Goal: Information Seeking & Learning: Learn about a topic

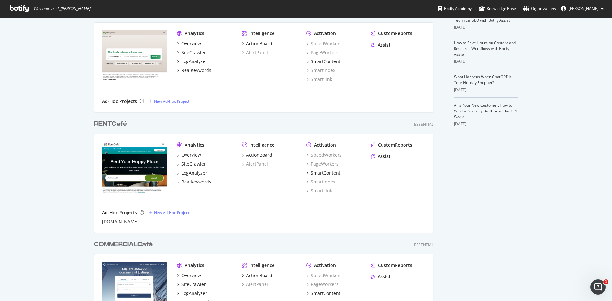
scroll to position [159, 0]
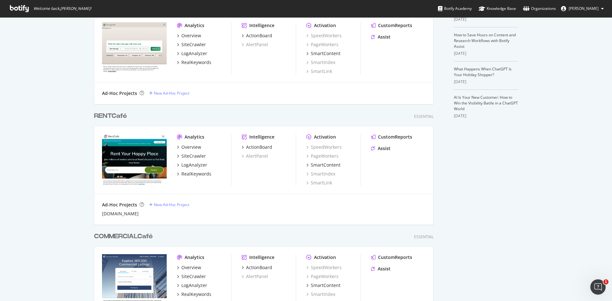
click at [114, 118] on div "RENTCafé" at bounding box center [110, 115] width 33 height 9
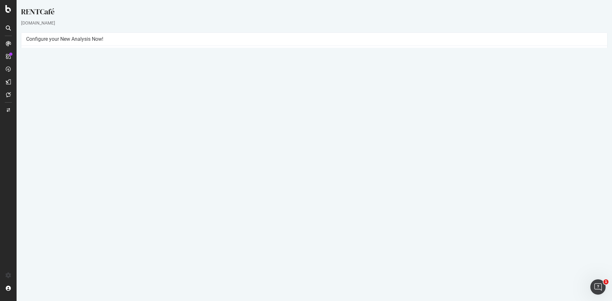
click at [55, 211] on link "[DATE] report" at bounding box center [43, 209] width 25 height 5
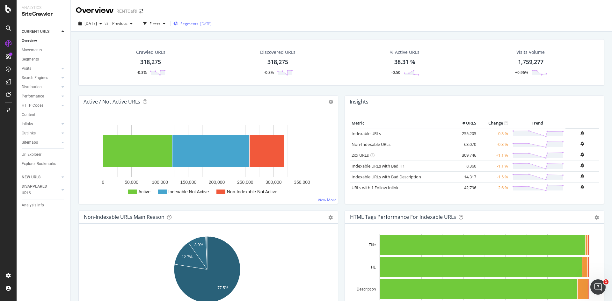
click at [212, 26] on div "Segments [DATE]" at bounding box center [192, 24] width 38 height 10
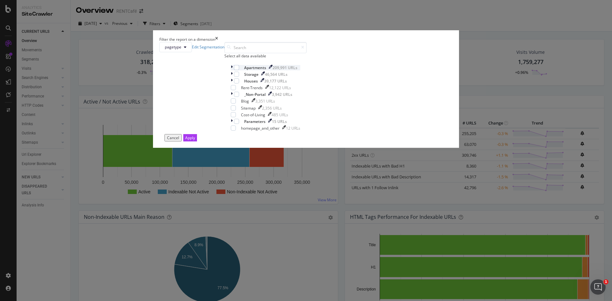
click at [233, 70] on icon "modal" at bounding box center [232, 67] width 2 height 5
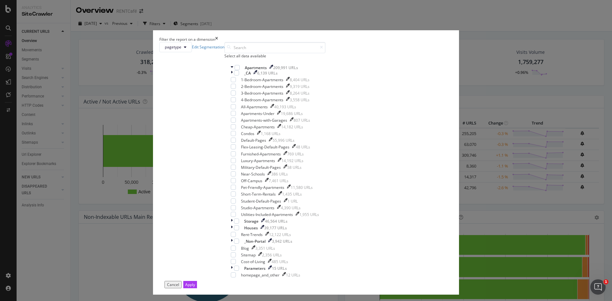
scroll to position [96, 0]
click at [272, 53] on input "modal" at bounding box center [274, 47] width 101 height 11
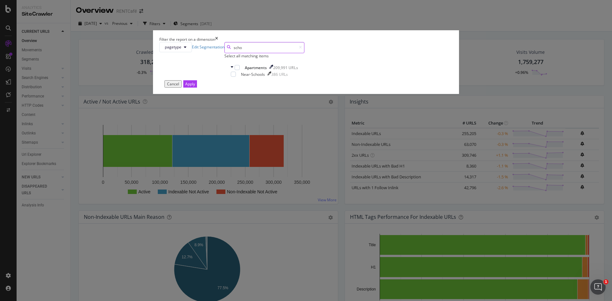
scroll to position [0, 0]
type input "schoo"
click at [288, 77] on div "386 URLs" at bounding box center [279, 74] width 17 height 5
click at [195, 87] on div "Apply" at bounding box center [190, 83] width 10 height 5
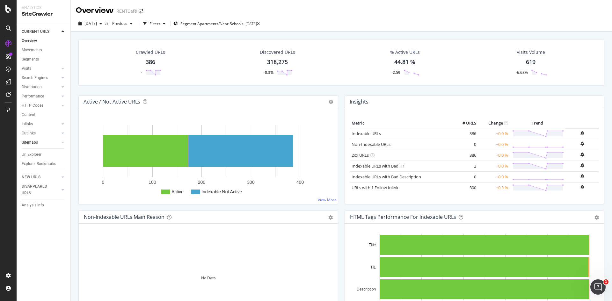
click at [41, 142] on link "Sitemaps" at bounding box center [41, 142] width 38 height 7
click at [277, 51] on div "Discovered URLs" at bounding box center [277, 52] width 35 height 6
click at [216, 23] on span "Segment: Apartments/Near-Schools" at bounding box center [211, 23] width 63 height 5
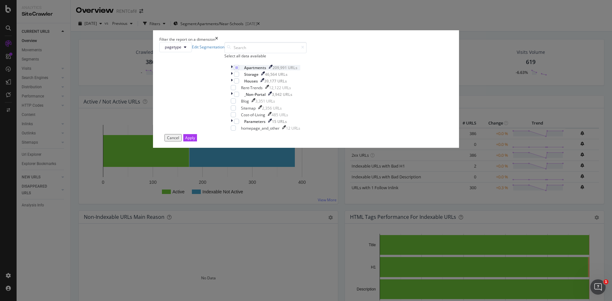
click at [233, 70] on icon "modal" at bounding box center [232, 67] width 2 height 5
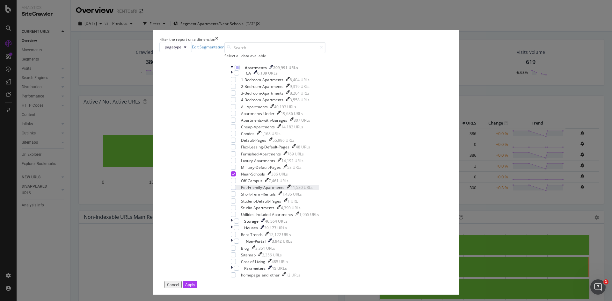
scroll to position [126, 0]
click at [218, 42] on icon "times" at bounding box center [216, 39] width 3 height 5
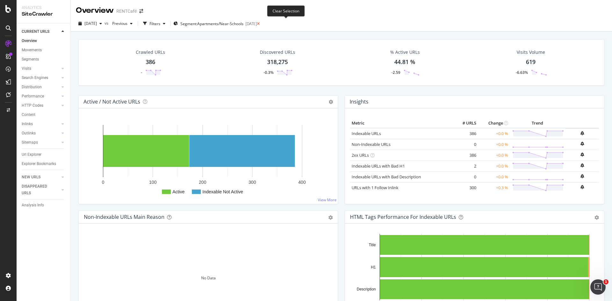
click at [260, 23] on icon at bounding box center [258, 24] width 3 height 4
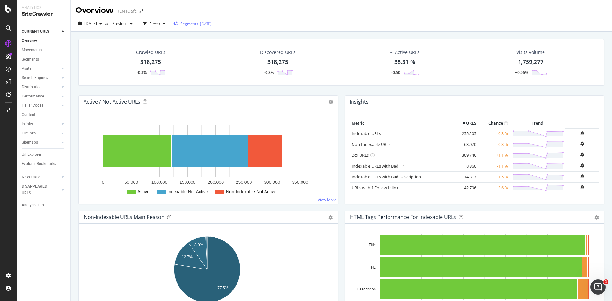
click at [212, 27] on div "Segments [DATE]" at bounding box center [192, 24] width 38 height 10
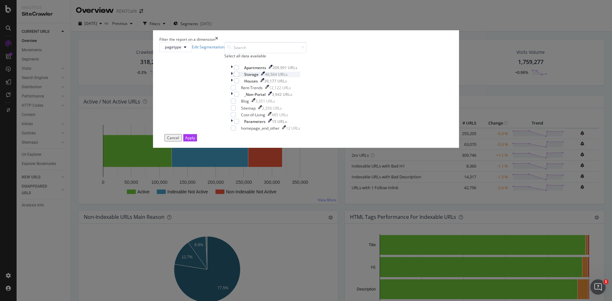
click at [233, 77] on icon "modal" at bounding box center [232, 74] width 2 height 5
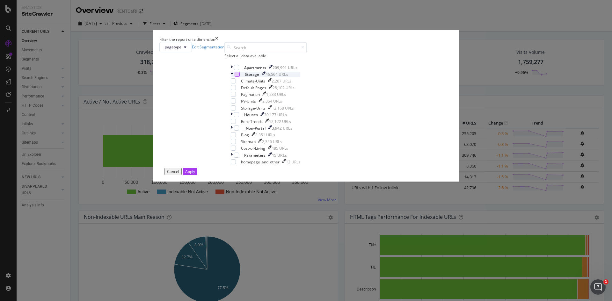
click at [240, 77] on div "modal" at bounding box center [236, 74] width 5 height 5
click at [195, 174] on div "Apply" at bounding box center [190, 171] width 10 height 5
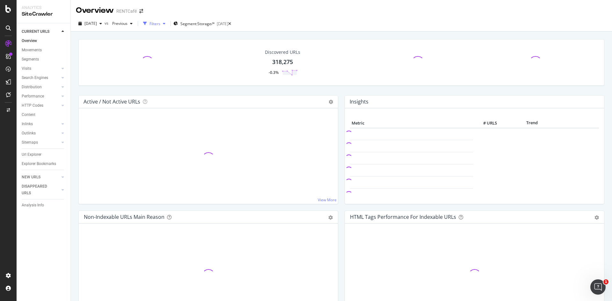
click at [168, 28] on div "Filters" at bounding box center [153, 24] width 27 height 10
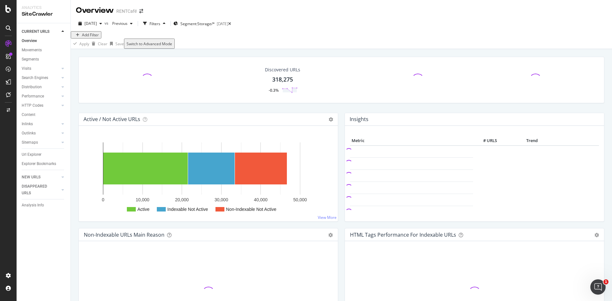
click at [94, 38] on div "Add Filter" at bounding box center [90, 34] width 17 height 5
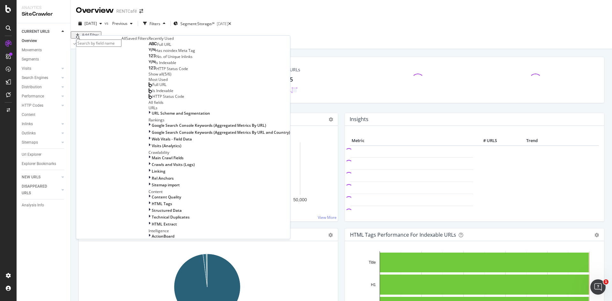
click at [121, 43] on input "text" at bounding box center [98, 42] width 45 height 7
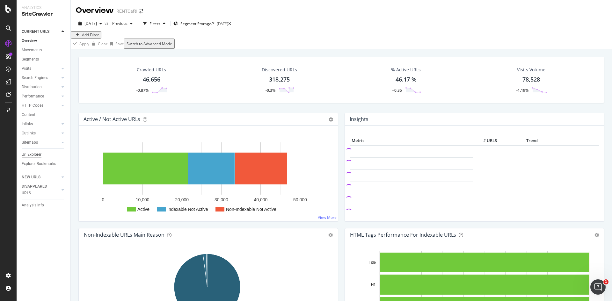
click at [39, 154] on div "Url Explorer" at bounding box center [32, 154] width 20 height 7
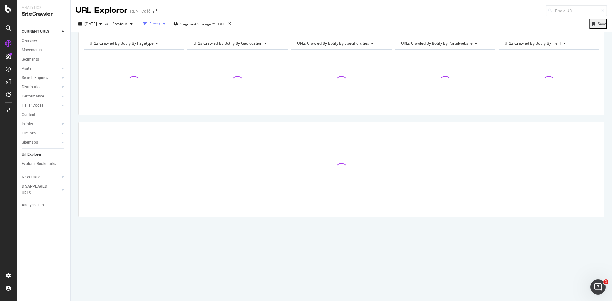
click at [160, 24] on div "Filters" at bounding box center [154, 23] width 11 height 5
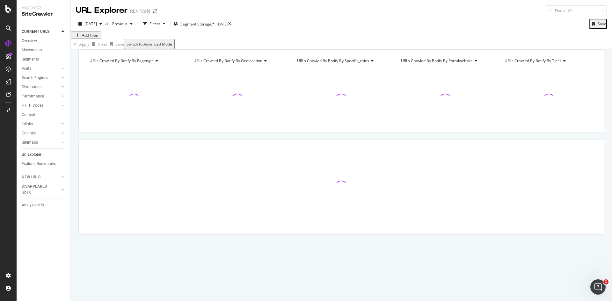
click at [95, 38] on div "Add Filter" at bounding box center [90, 34] width 17 height 5
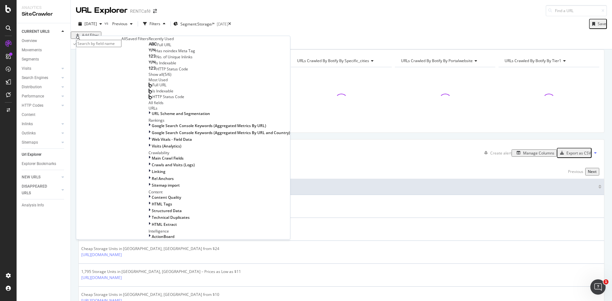
click at [116, 42] on input "text" at bounding box center [98, 43] width 45 height 7
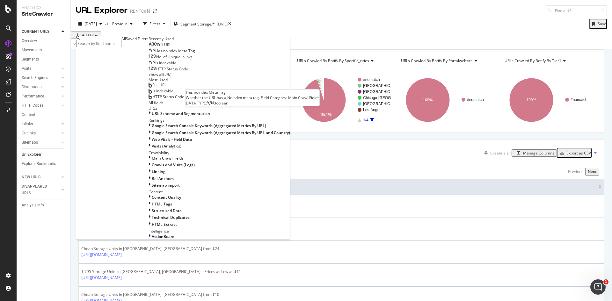
click at [155, 54] on span "Has noindex Meta Tag" at bounding box center [175, 50] width 40 height 5
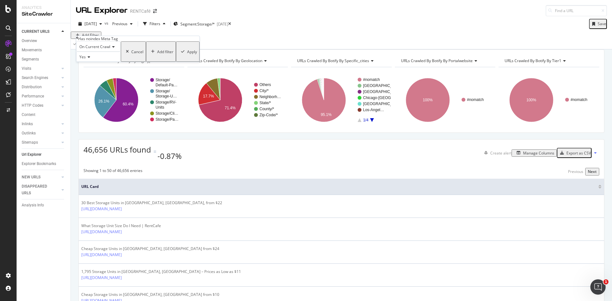
click at [187, 54] on div "Apply" at bounding box center [192, 51] width 10 height 5
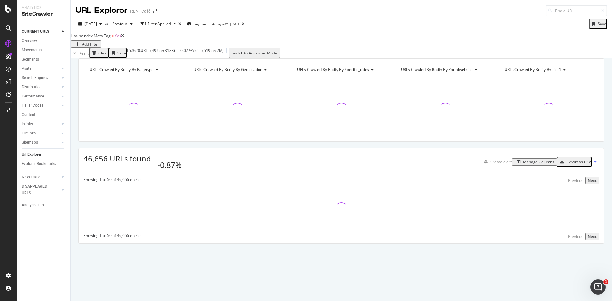
click at [537, 165] on div "Manage Columns" at bounding box center [538, 161] width 31 height 5
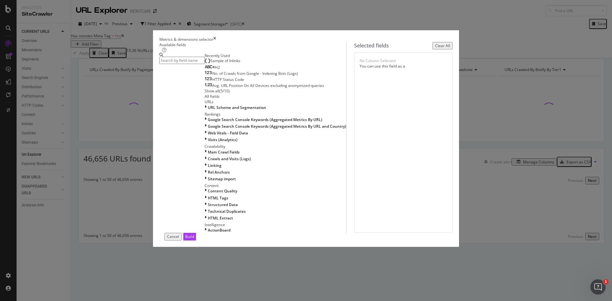
click at [205, 64] on input "modal" at bounding box center [181, 60] width 45 height 7
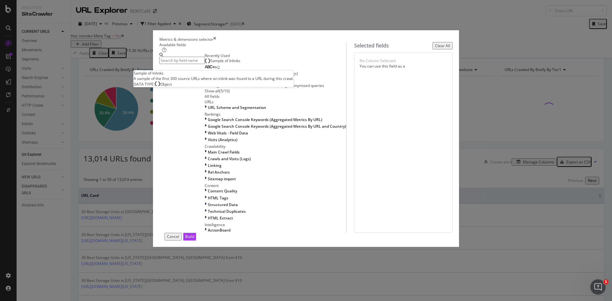
click at [218, 63] on span "Sample of Inlinks" at bounding box center [225, 60] width 30 height 5
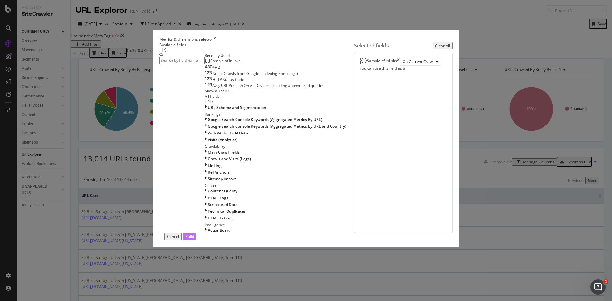
click at [194, 239] on div "Build" at bounding box center [189, 236] width 9 height 5
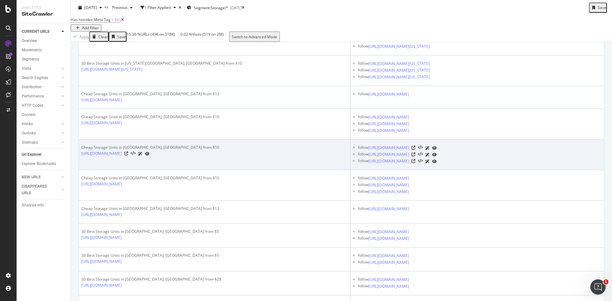
scroll to position [382, 0]
click at [128, 154] on icon at bounding box center [126, 153] width 4 height 4
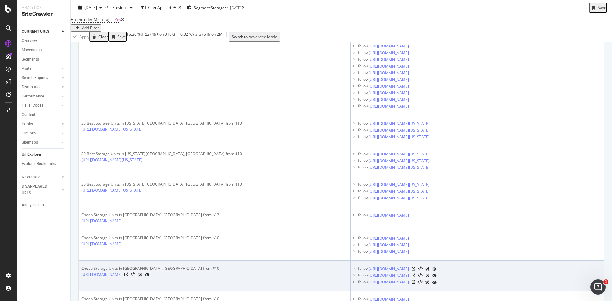
scroll to position [0, 0]
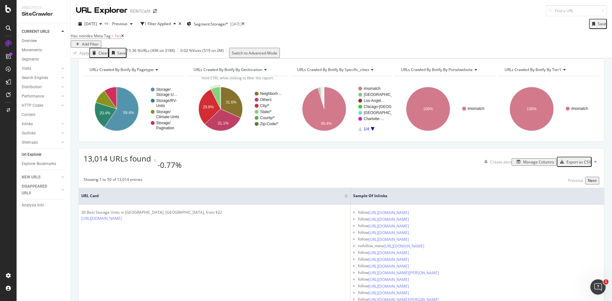
click at [99, 41] on div "Add Filter" at bounding box center [90, 43] width 17 height 5
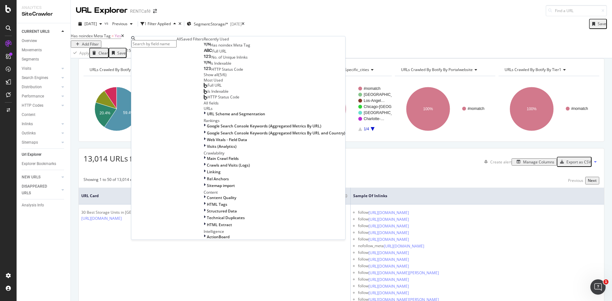
click at [165, 41] on input "text" at bounding box center [153, 43] width 45 height 7
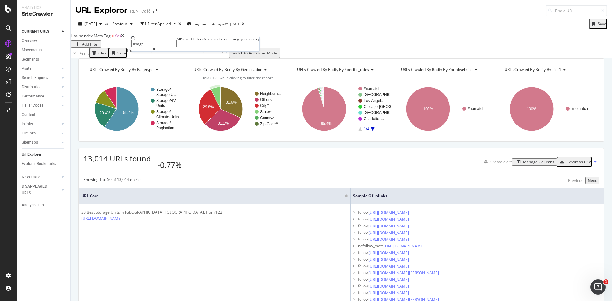
drag, startPoint x: 167, startPoint y: 44, endPoint x: 95, endPoint y: 50, distance: 72.0
click at [101, 49] on body "Analytics SiteCrawler CURRENT URLS Overview Movements Segments Visits Analysis …" at bounding box center [306, 150] width 612 height 301
type input "="
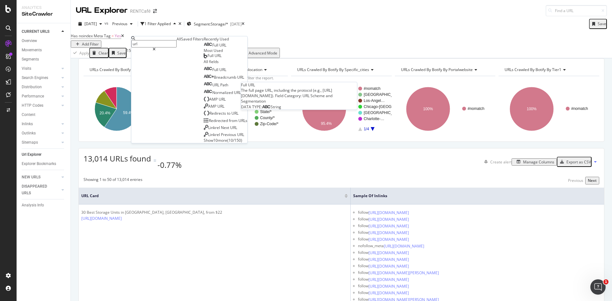
type input "url"
click at [219, 48] on span "URL" at bounding box center [222, 44] width 7 height 5
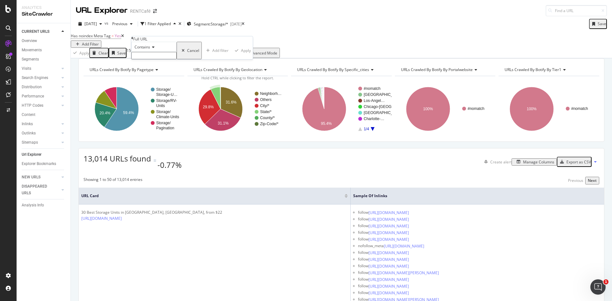
click at [149, 50] on span "Contains" at bounding box center [142, 46] width 16 height 5
click at [151, 105] on span "Doesn't contain" at bounding box center [147, 102] width 28 height 5
click at [174, 52] on div "Doesn't contain" at bounding box center [153, 47] width 45 height 10
click at [172, 65] on div "Equal to Not equal to Starts with Doesn't start with Ends with Doesn't end with…" at bounding box center [153, 86] width 45 height 68
click at [176, 52] on div "Doesn't contain" at bounding box center [153, 47] width 45 height 10
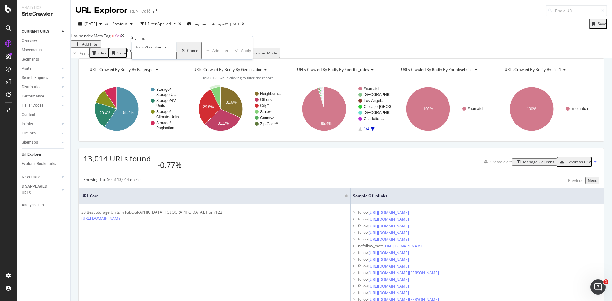
click at [176, 59] on input "text" at bounding box center [153, 55] width 45 height 7
type input "page="
click at [243, 55] on div "Apply" at bounding box center [248, 52] width 10 height 5
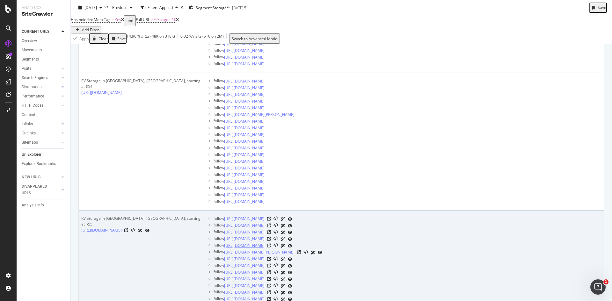
scroll to position [7682, 0]
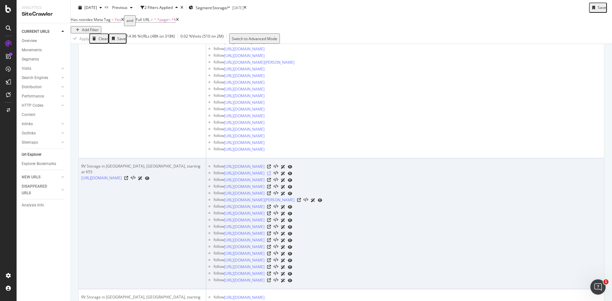
click at [271, 175] on icon at bounding box center [269, 173] width 4 height 4
drag, startPoint x: 80, startPoint y: 190, endPoint x: 94, endPoint y: 196, distance: 15.3
click at [94, 196] on td "RV Storage in [GEOGRAPHIC_DATA], [GEOGRAPHIC_DATA], starting at $55 [URL][DOMAI…" at bounding box center [142, 223] width 127 height 131
copy link "[URL][DOMAIN_NAME]"
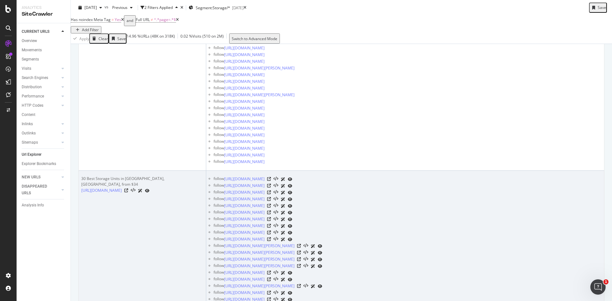
scroll to position [0, 0]
